Goal: Task Accomplishment & Management: Complete application form

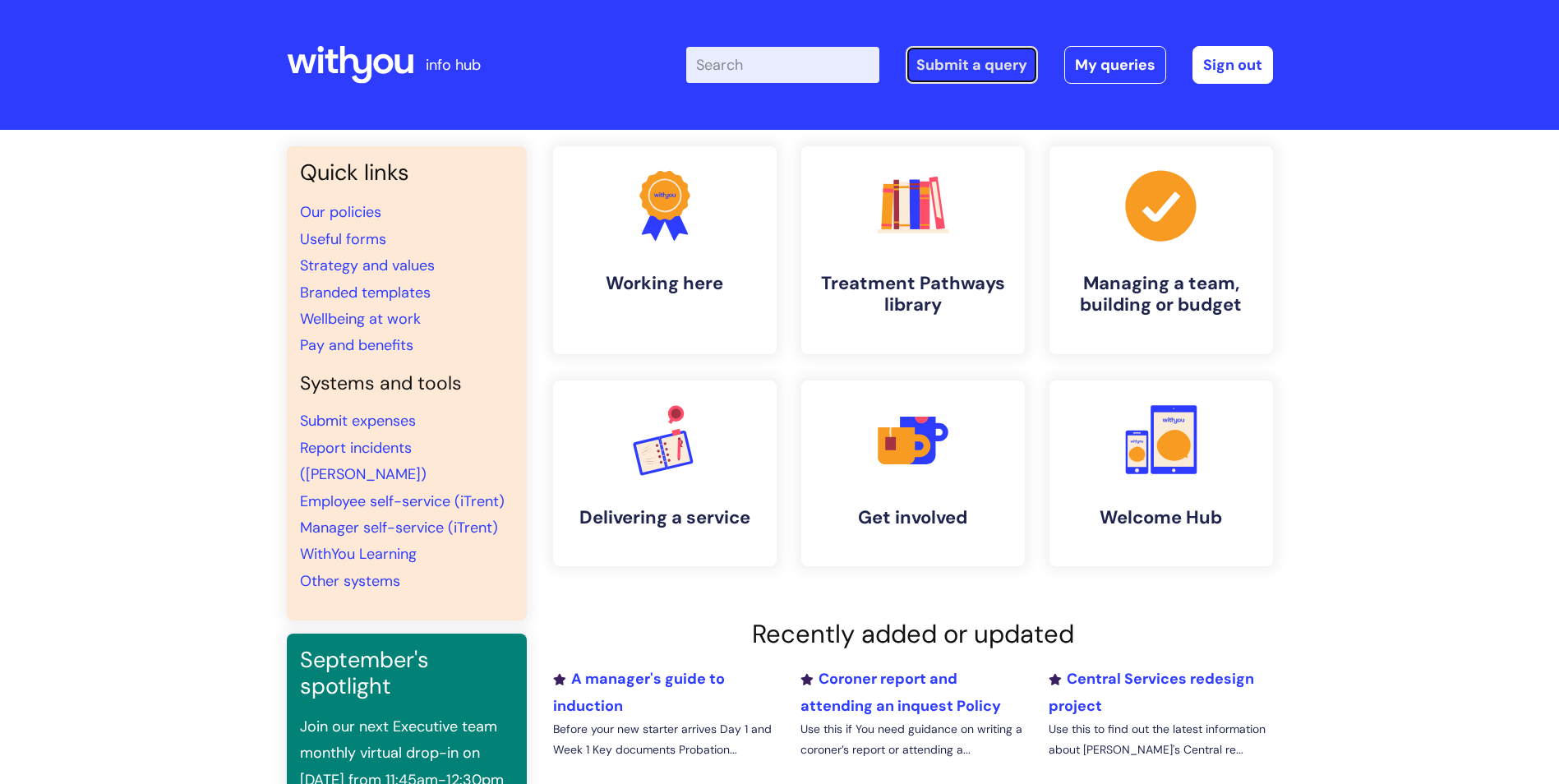
click at [993, 71] on link "Submit a query" at bounding box center [971, 65] width 132 height 38
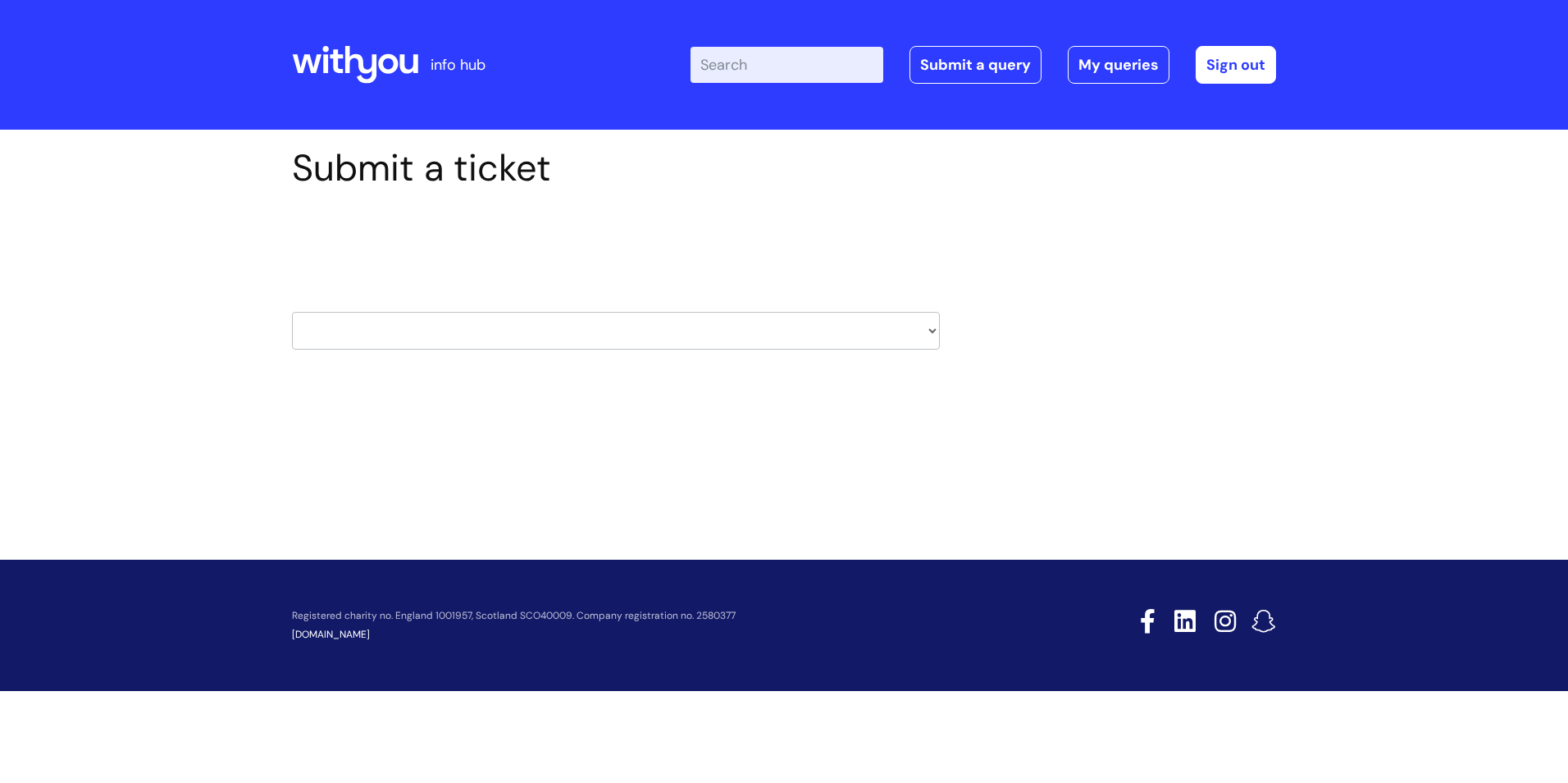
click at [318, 339] on select "HR / People IT and Support Clinical Drug Alerts Finance Accounts Data Support T…" at bounding box center [616, 331] width 648 height 38
select select "it_and_support"
click at [292, 312] on select "HR / People IT and Support Clinical Drug Alerts Finance Accounts Data Support T…" at bounding box center [616, 331] width 648 height 38
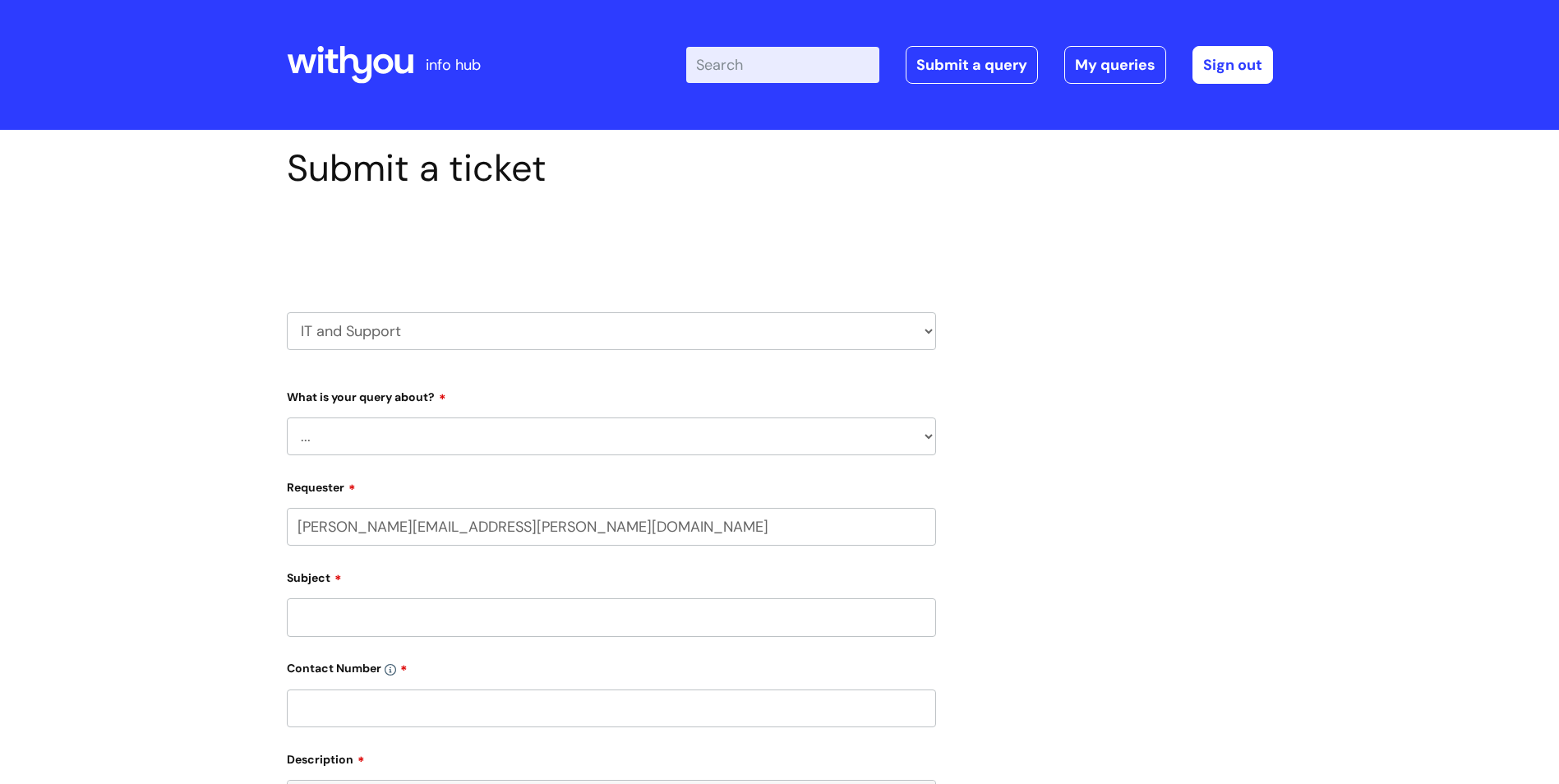
click at [347, 436] on select "... Mobile Phone Reset & MFA Accounts, Starters and Leavers IT Hardware issue I…" at bounding box center [612, 436] width 649 height 38
select select "Accounts, Starters and Leavers"
click at [287, 417] on select "... Mobile Phone Reset & MFA Accounts, Starters and Leavers IT Hardware issue I…" at bounding box center [612, 436] width 649 height 38
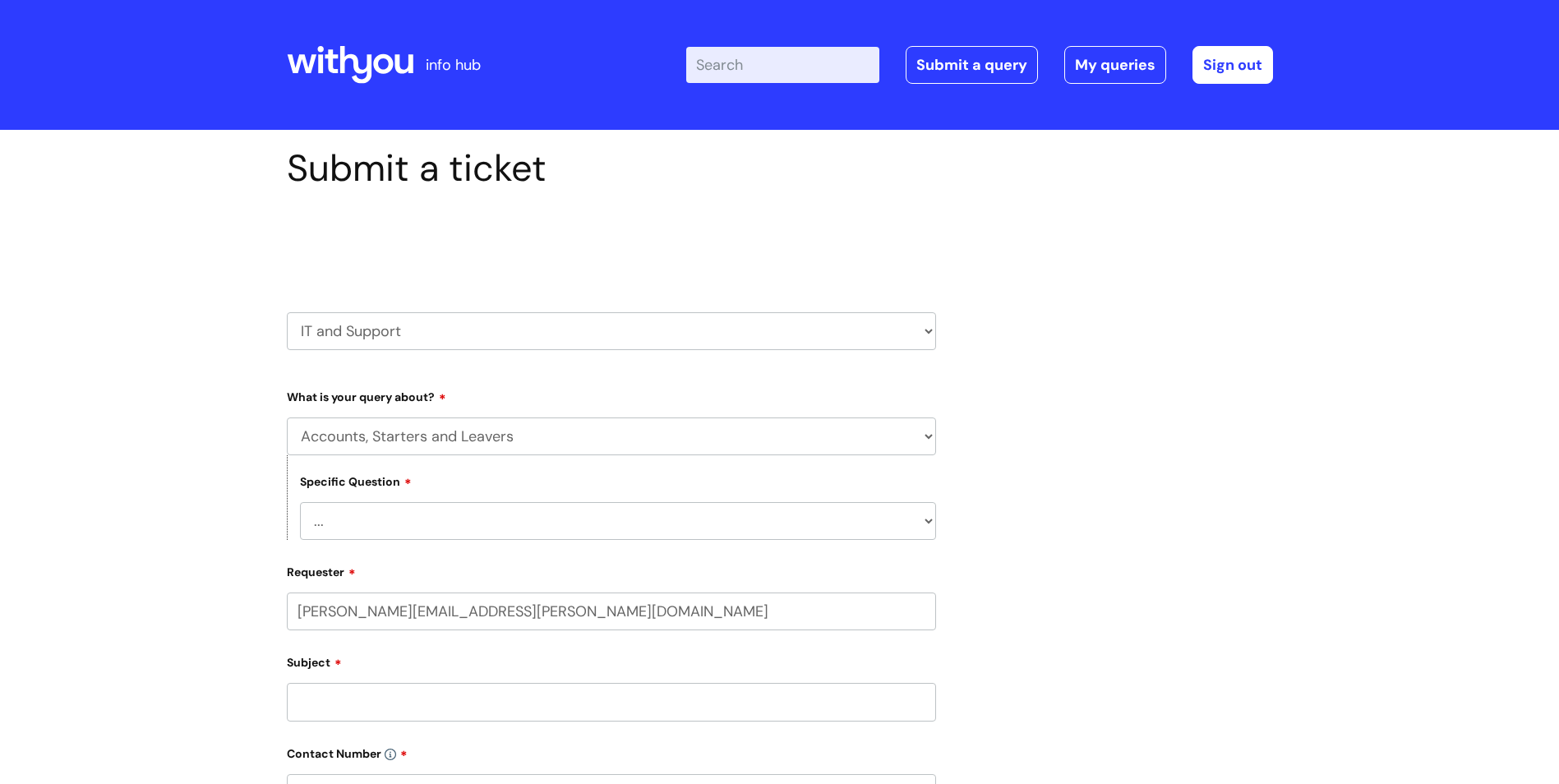
click at [394, 531] on select "... I have a new starter I have a leaver I need to make a change to an account …" at bounding box center [618, 521] width 636 height 38
select select "I have a new starter"
click at [300, 502] on select "... I have a new starter I have a leaver I need to make a change to an account …" at bounding box center [618, 521] width 636 height 38
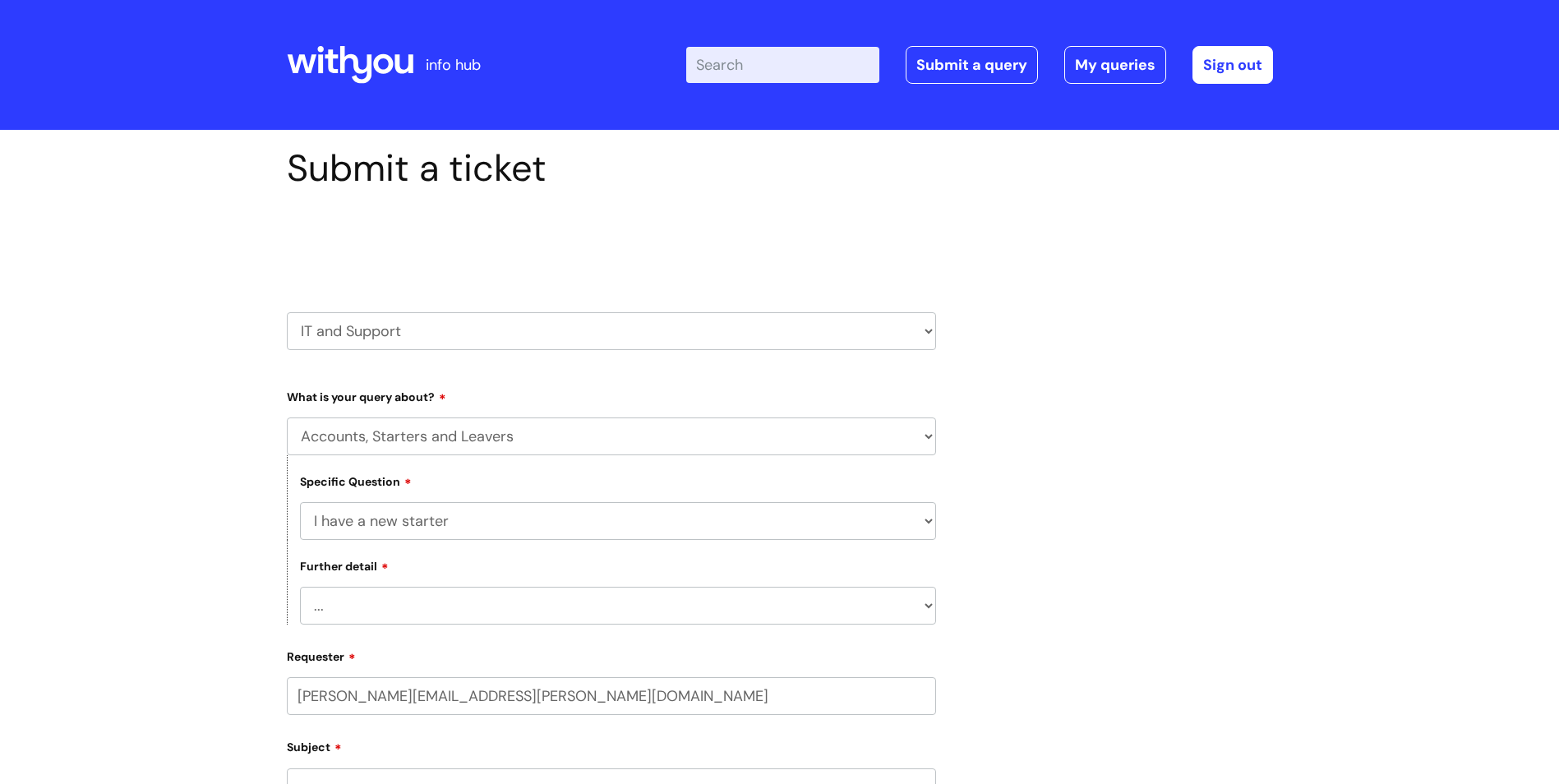
click at [423, 603] on select "... Can I have my new starter’s IT account details I need to amend the name, de…" at bounding box center [618, 606] width 636 height 38
select select "Can I have my new starter’s IT account details"
click at [300, 587] on select "... Can I have my new starter’s IT account details I need to amend the name, de…" at bounding box center [618, 606] width 636 height 38
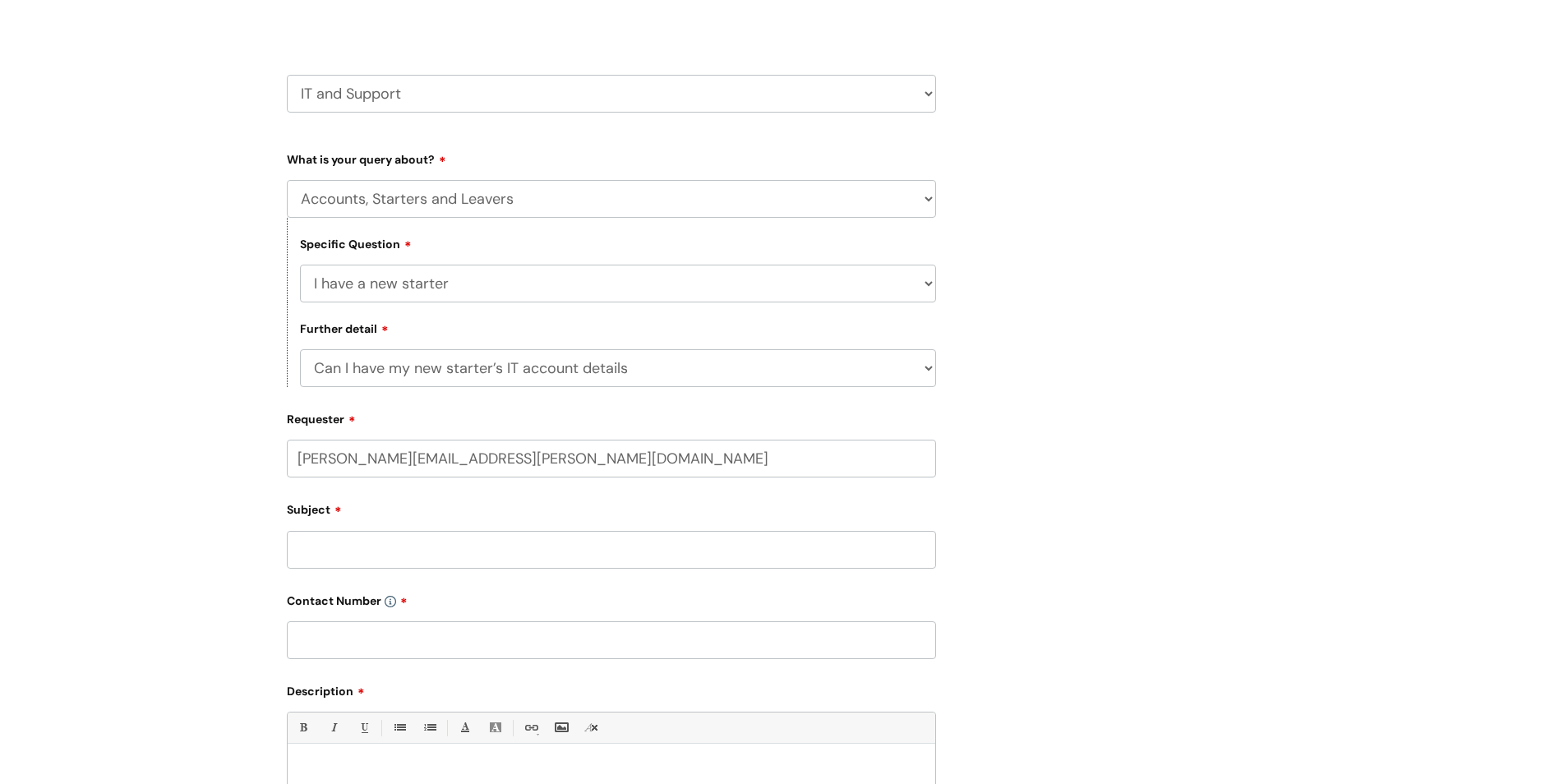
scroll to position [328, 0]
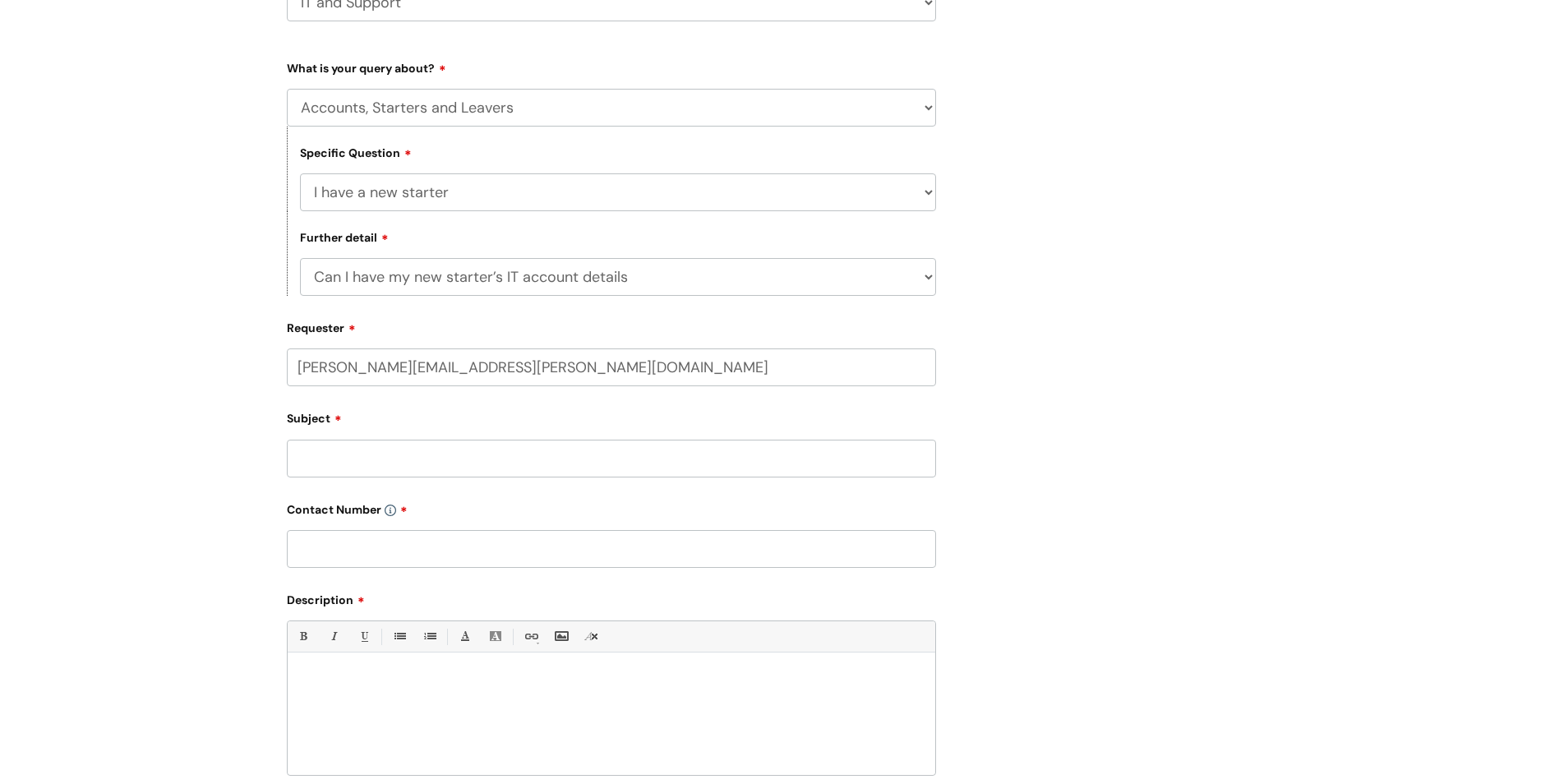
click at [320, 466] on input "Subject" at bounding box center [612, 459] width 649 height 38
paste input "Alert Single-Sign-On Error An attempt to authenticate using Single-Sign-On has …"
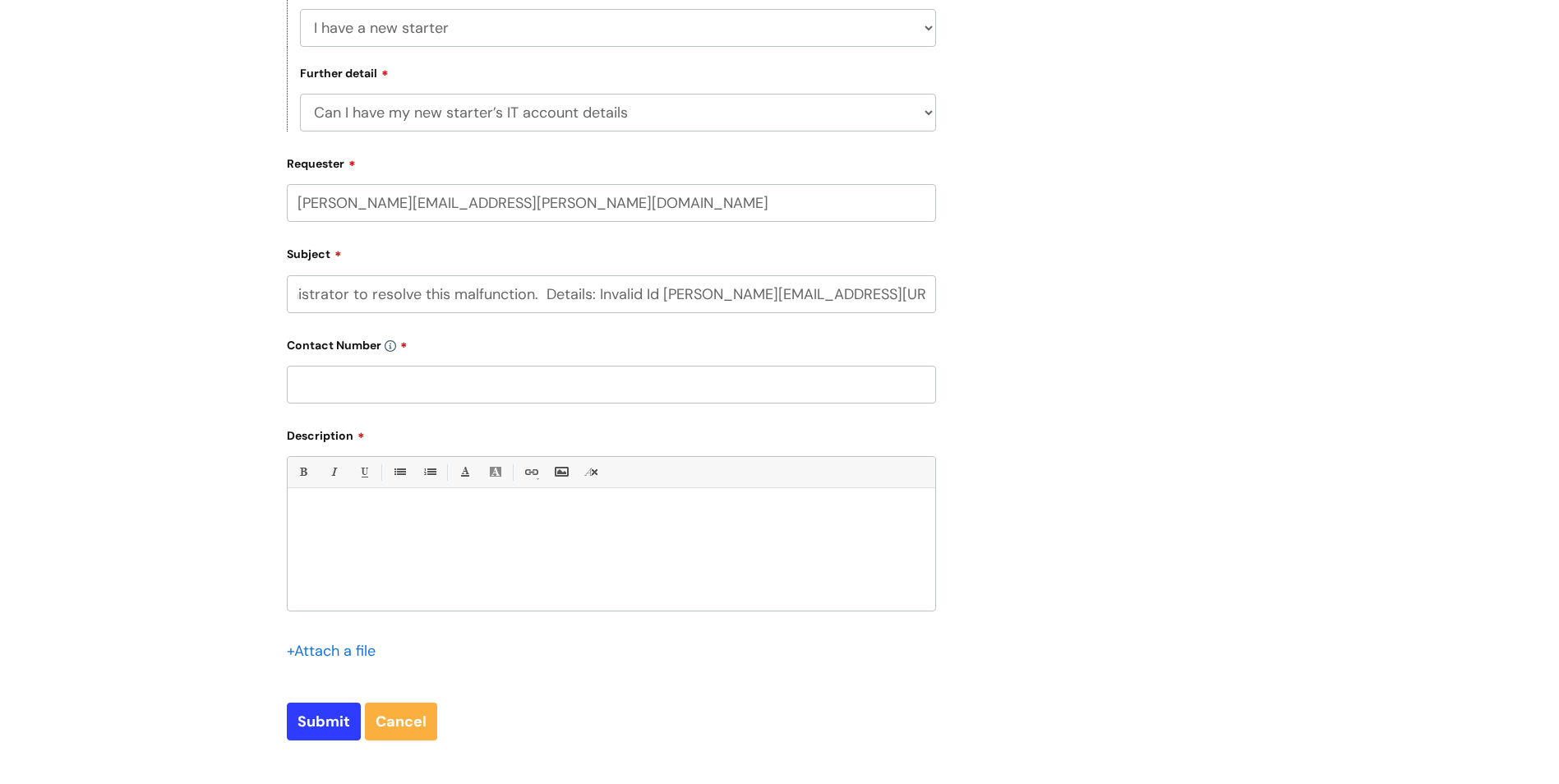
scroll to position [0, 876]
click at [899, 295] on input "Alert Single-Sign-On Error An attempt to authenticate using Single-Sign-On has …" at bounding box center [612, 294] width 649 height 38
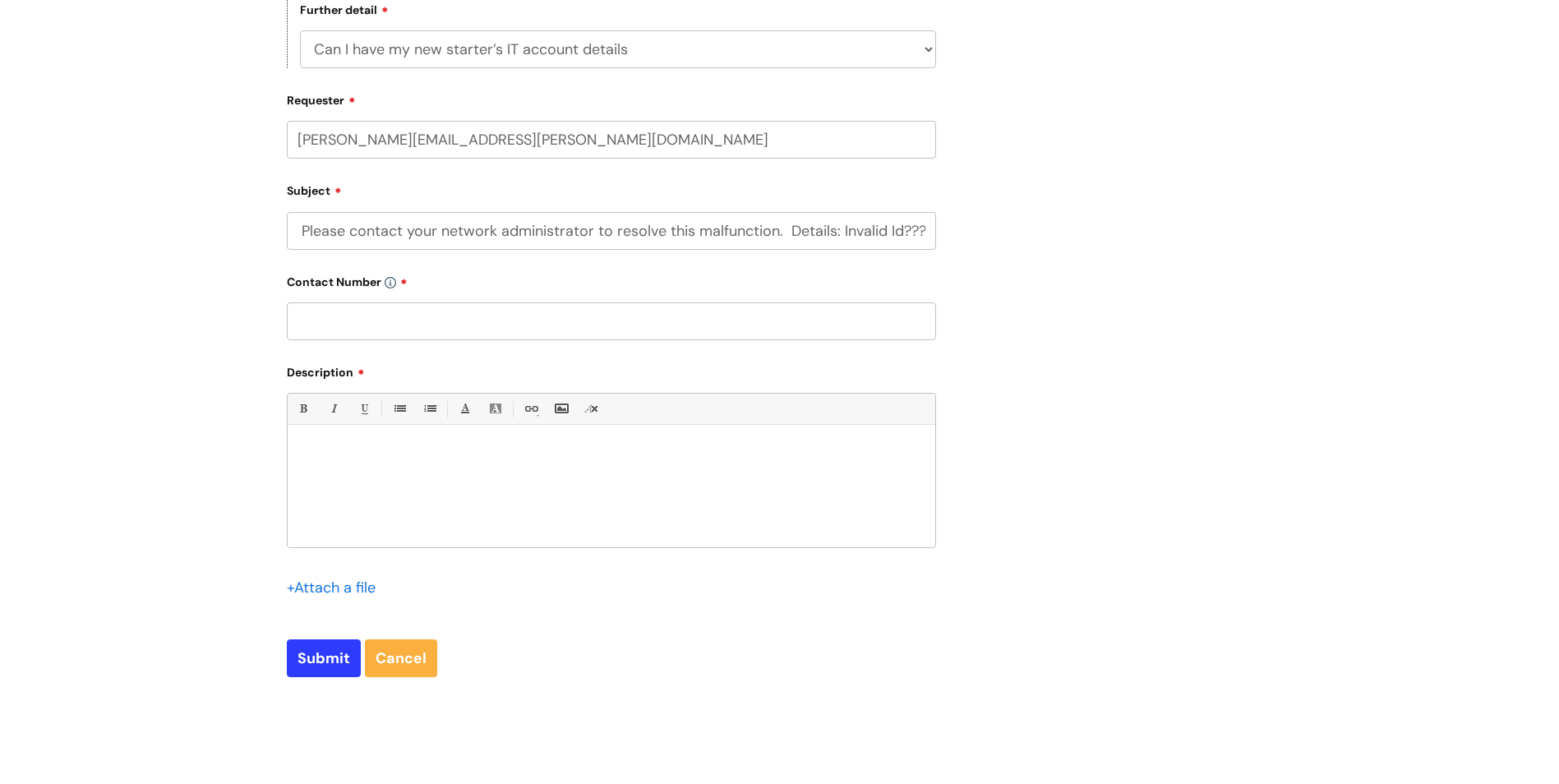
scroll to position [575, 0]
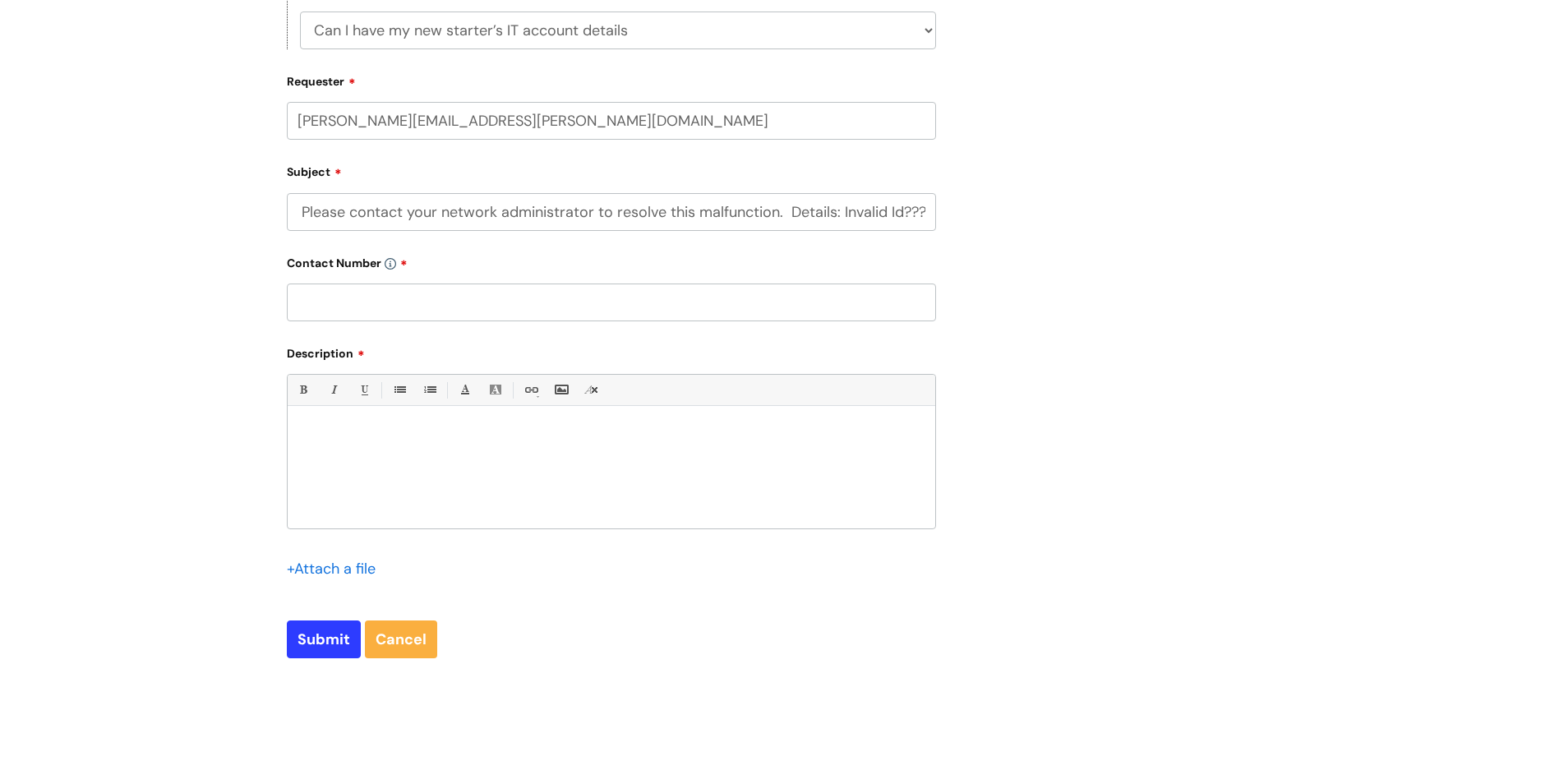
type input "Alert Single-Sign-On Error An attempt to authenticate using Single-Sign-On has …"
click at [319, 295] on input "text" at bounding box center [612, 302] width 649 height 38
type input "02032281500"
click at [308, 427] on p at bounding box center [612, 435] width 623 height 15
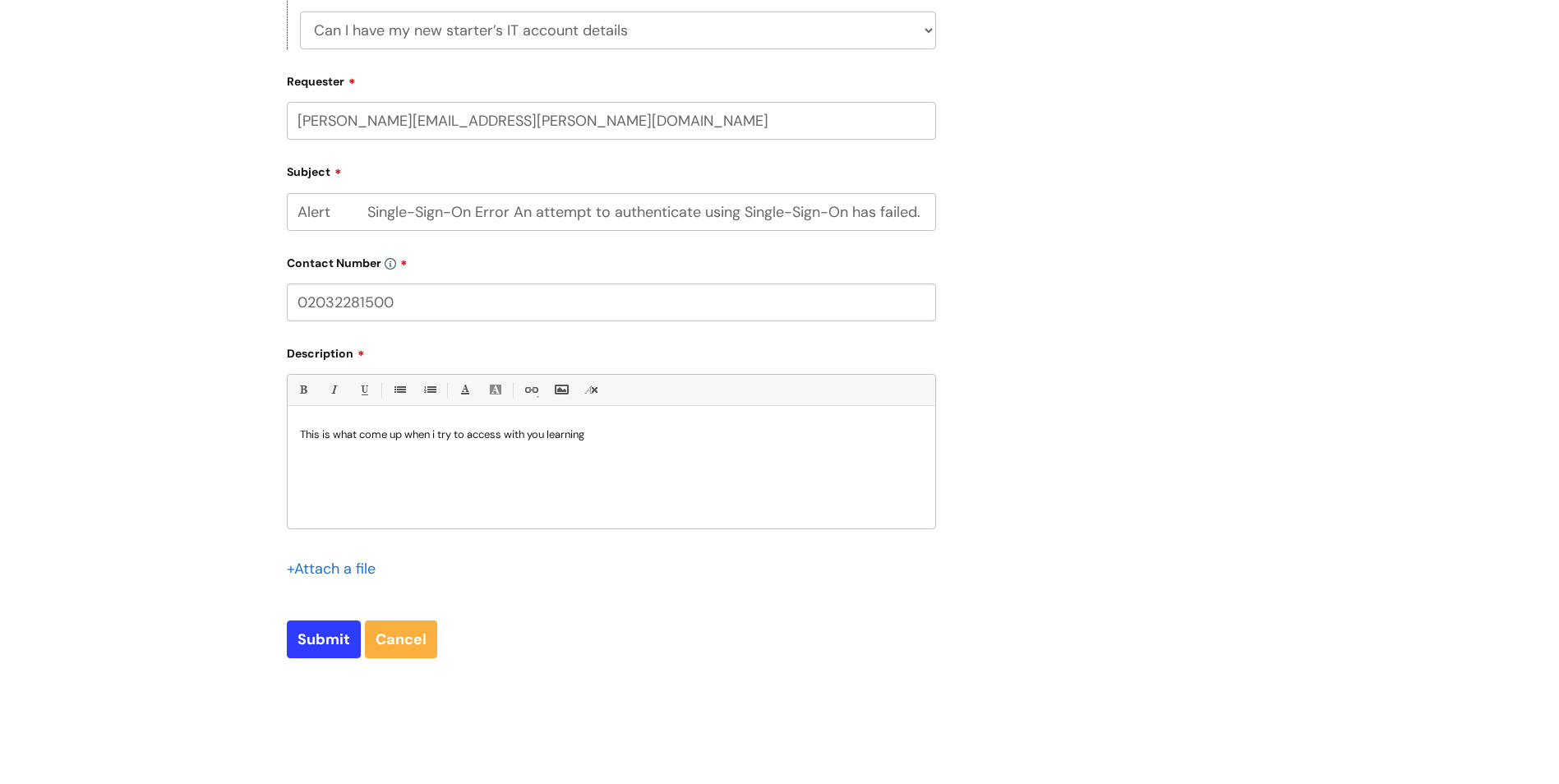
click at [440, 435] on p "This is what come up when i try to access with you learning" at bounding box center [612, 435] width 623 height 15
click at [621, 439] on p "This is what come up when I try to access with you learning" at bounding box center [612, 435] width 623 height 15
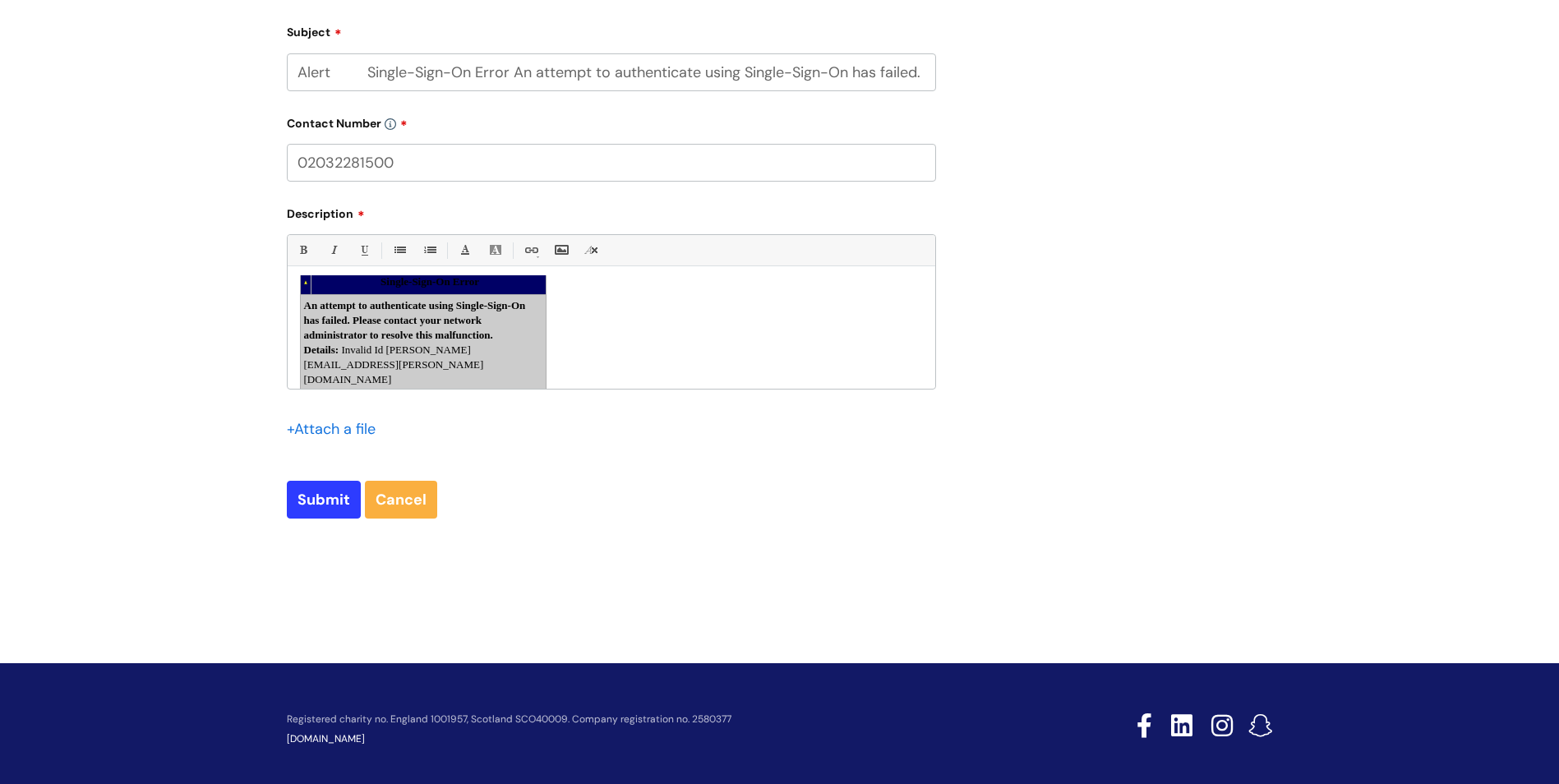
scroll to position [726, 0]
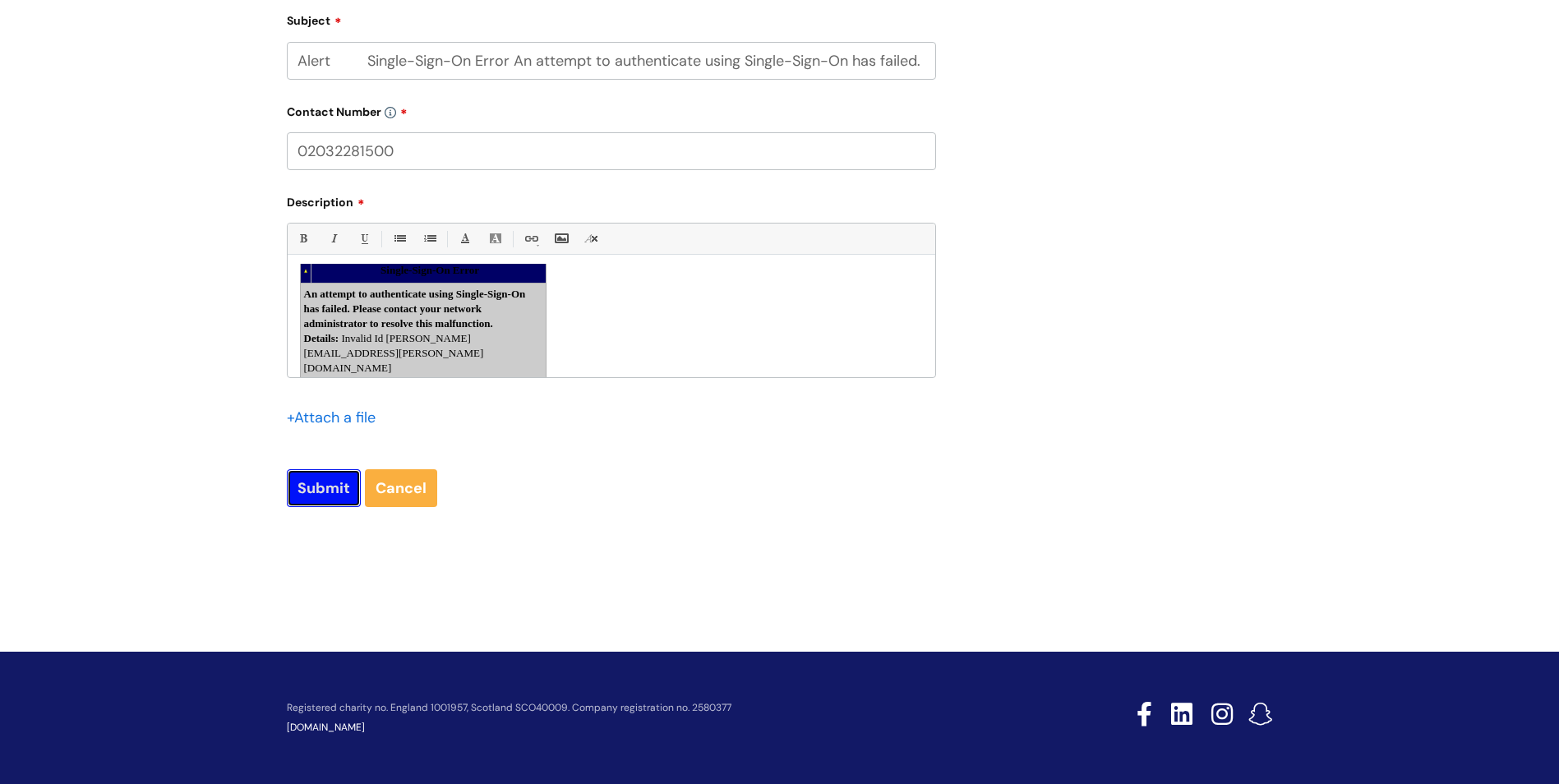
click at [318, 492] on input "Submit" at bounding box center [324, 488] width 74 height 38
type input "Please Wait..."
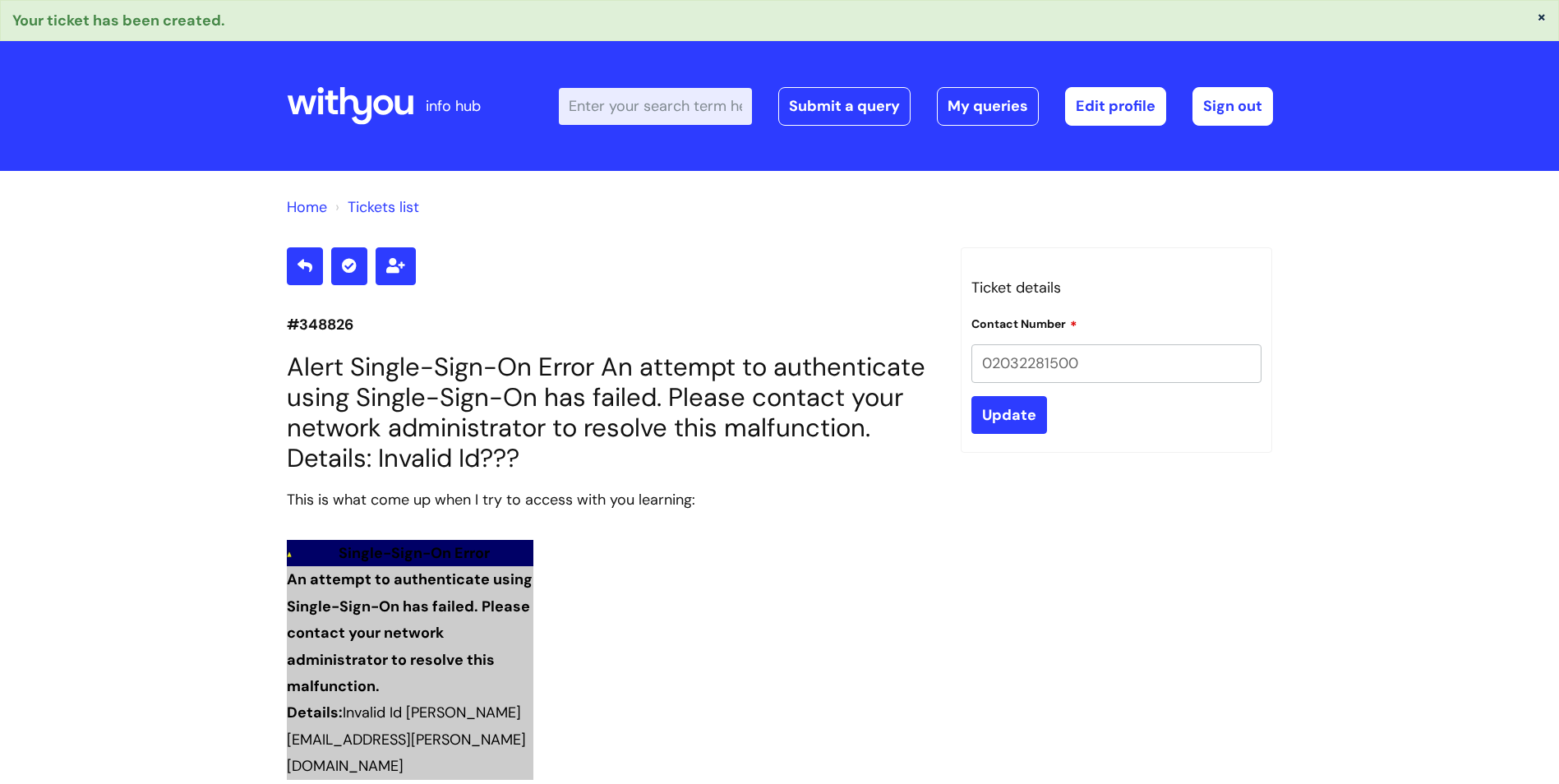
scroll to position [474, 0]
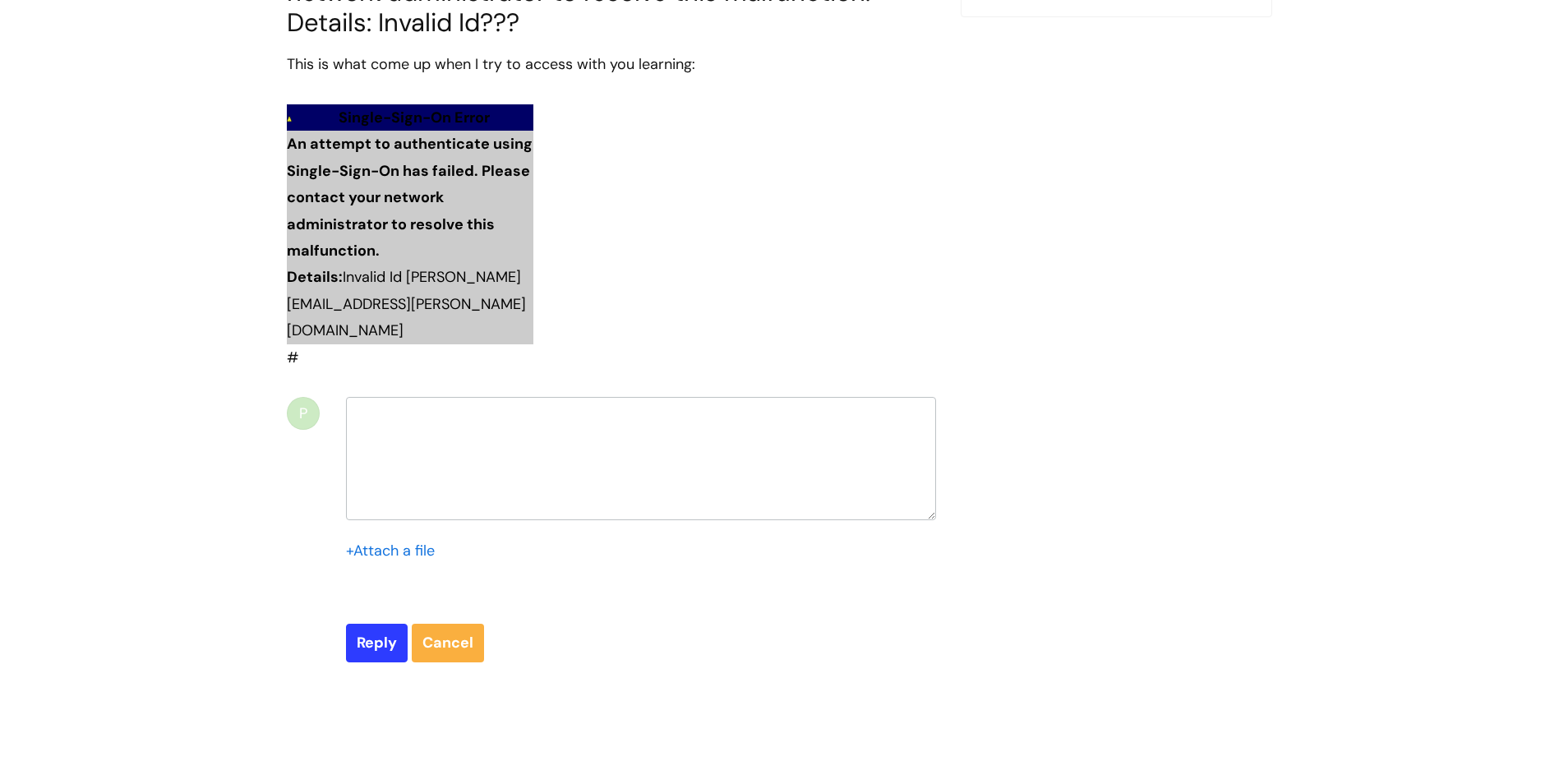
select select "Accounts, Starters and Leavers"
select select "I have a new starter"
select select "Can I have my new starter’s IT account details"
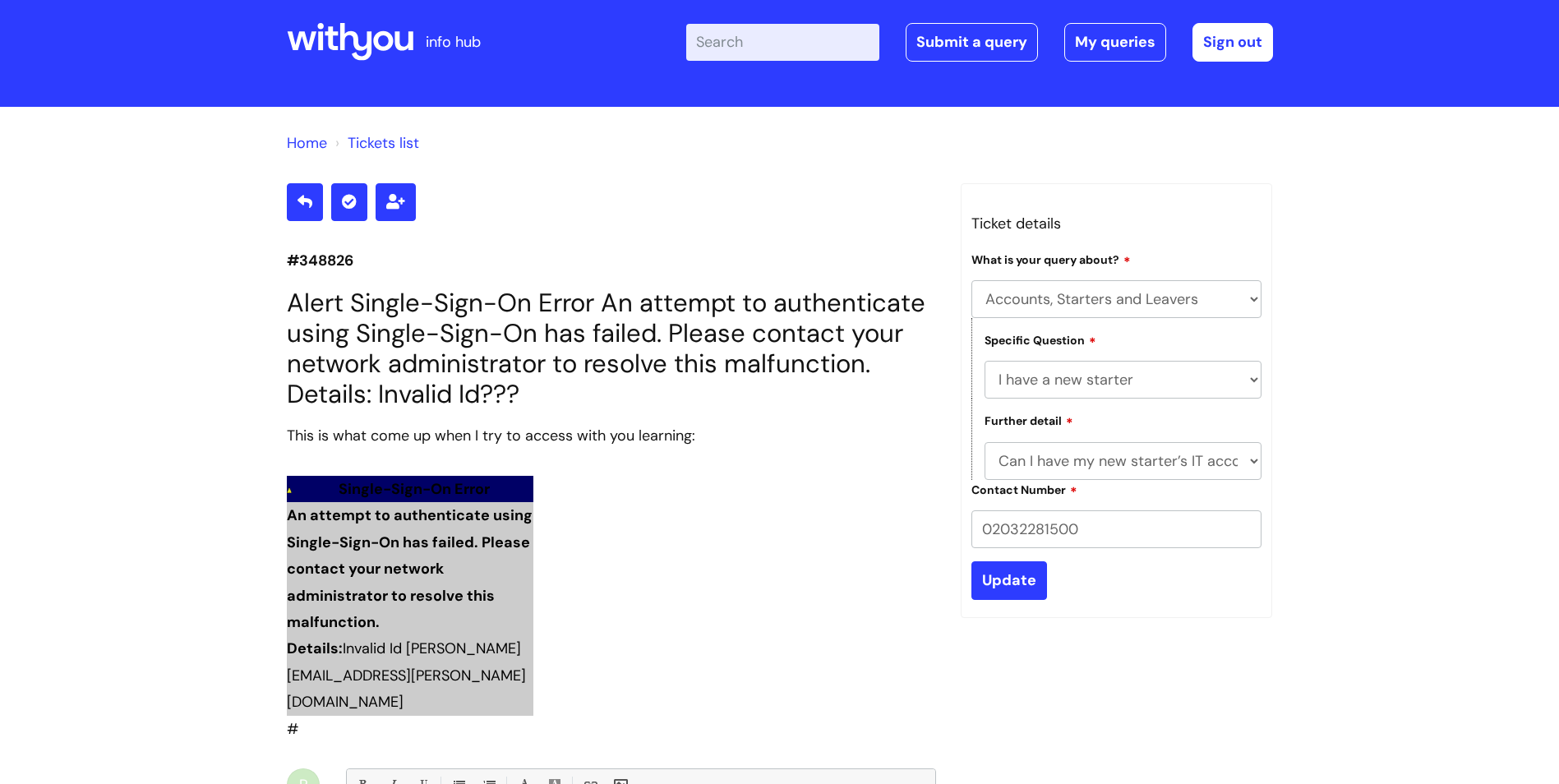
scroll to position [63, 0]
